Goal: Check status: Check status

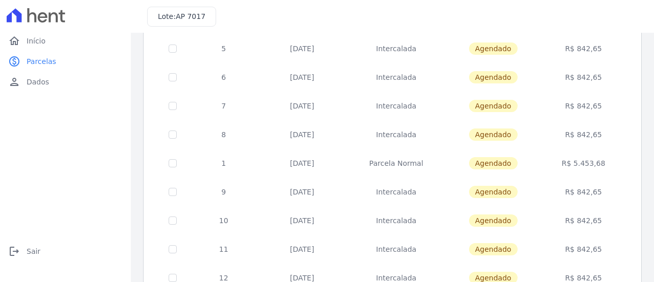
scroll to position [133, 0]
click at [41, 35] on link "home Início" at bounding box center [65, 41] width 123 height 20
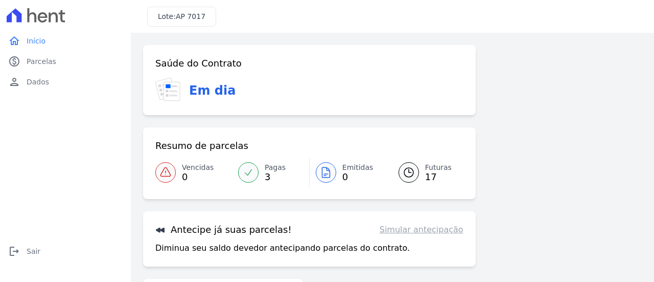
click at [163, 96] on icon at bounding box center [165, 88] width 19 height 21
click at [428, 236] on div "Antecipe já suas parcelas! Simular antecipação Diminua seu saldo devedor anteci…" at bounding box center [309, 238] width 333 height 55
click at [428, 233] on link "Simular antecipação" at bounding box center [422, 229] width 84 height 12
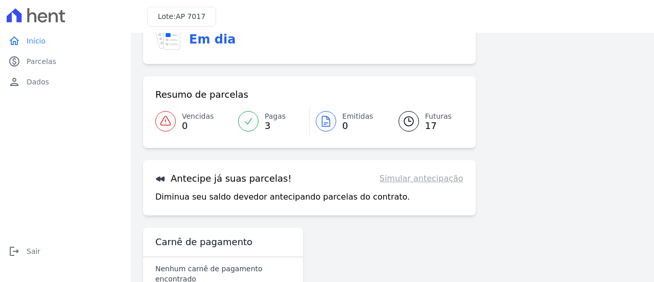
click at [443, 178] on link "Simular antecipação" at bounding box center [422, 178] width 84 height 12
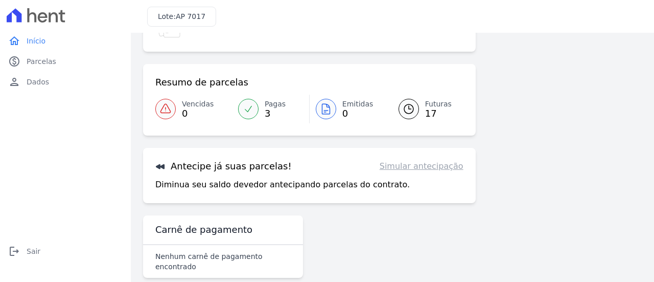
scroll to position [70, 0]
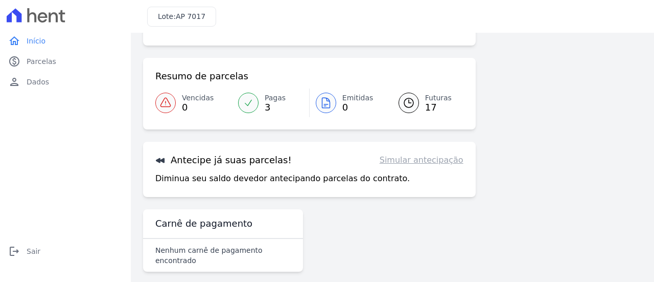
click at [164, 159] on icon at bounding box center [160, 160] width 9 height 5
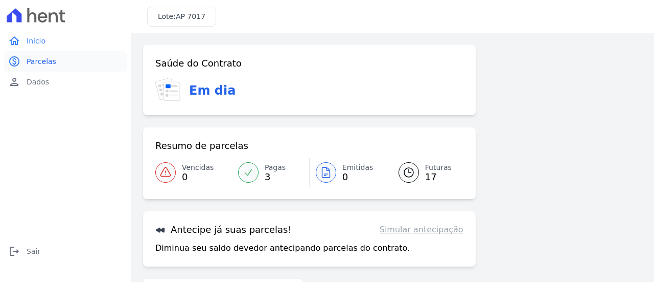
click at [41, 60] on span "Parcelas" at bounding box center [42, 61] width 30 height 10
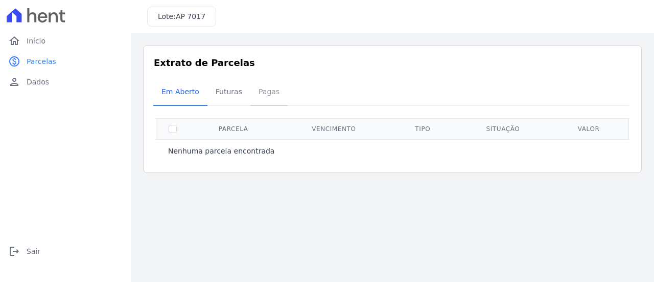
click at [256, 92] on span "Pagas" at bounding box center [269, 91] width 33 height 20
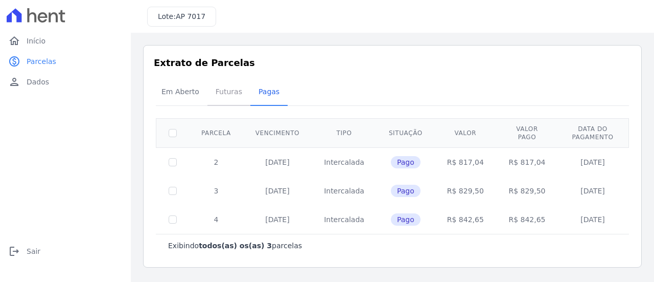
click at [229, 92] on span "Futuras" at bounding box center [229, 91] width 39 height 20
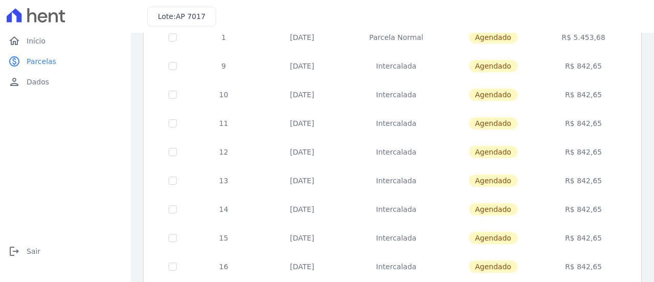
scroll to position [133, 0]
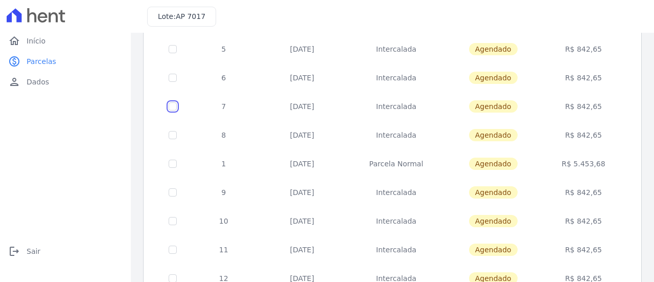
click at [169, 104] on input "checkbox" at bounding box center [173, 106] width 8 height 8
checkbox input "true"
click at [173, 131] on input "checkbox" at bounding box center [173, 135] width 8 height 8
checkbox input "true"
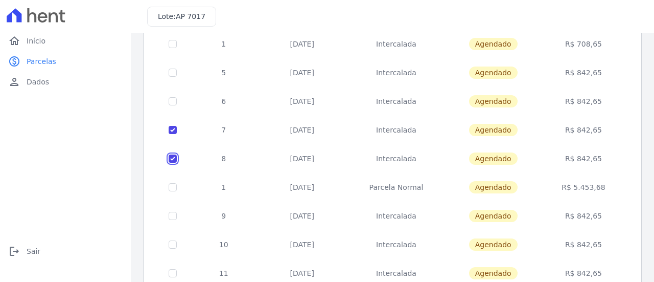
scroll to position [153, 0]
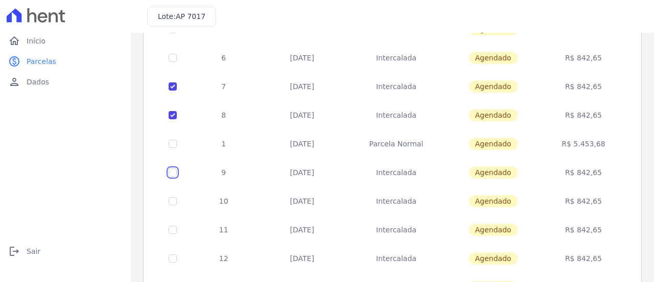
click at [175, 173] on input "checkbox" at bounding box center [173, 172] width 8 height 8
checkbox input "true"
click at [177, 201] on td at bounding box center [172, 201] width 33 height 29
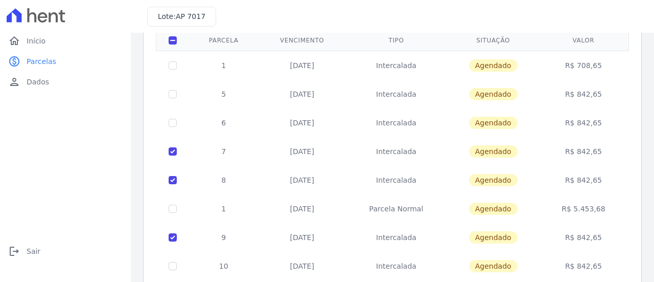
scroll to position [0, 0]
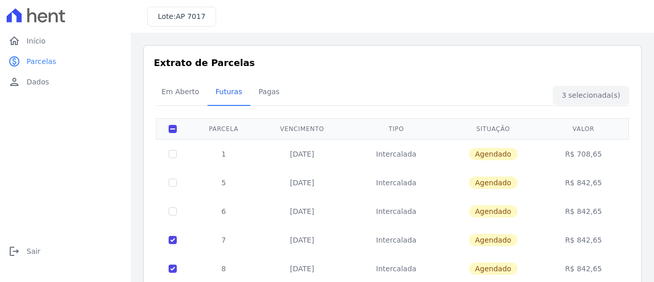
click at [591, 92] on div "Em Aberto Futuras [GEOGRAPHIC_DATA]" at bounding box center [392, 92] width 478 height 25
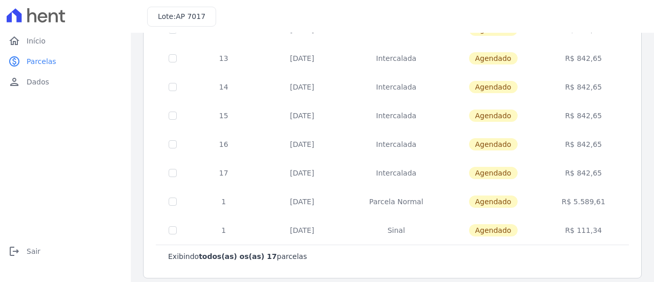
scroll to position [389, 0]
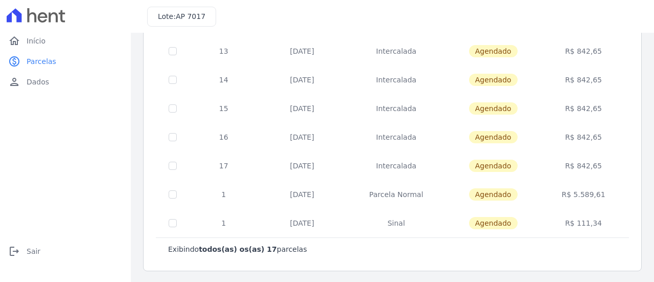
click at [254, 247] on b "todos(as) os(as) 17" at bounding box center [238, 249] width 78 height 8
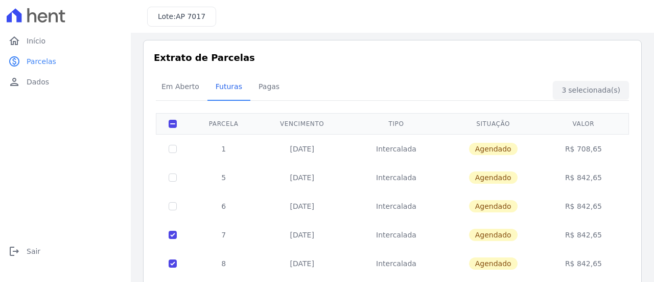
scroll to position [0, 0]
